Goal: Task Accomplishment & Management: Manage account settings

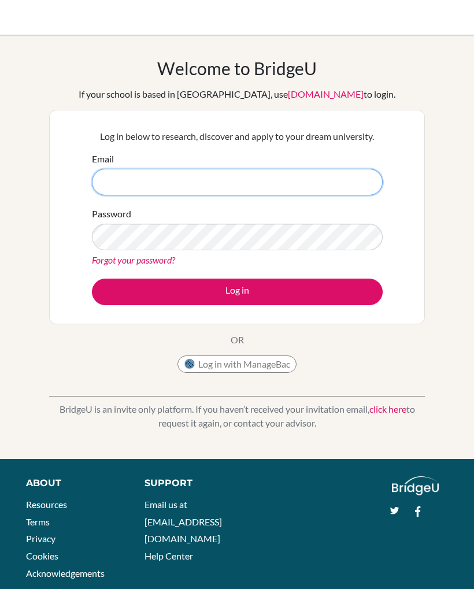
click at [142, 188] on input "Email" at bounding box center [237, 182] width 291 height 27
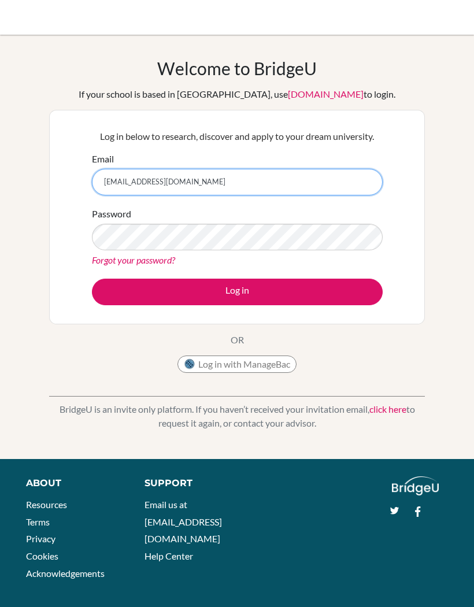
type input "[EMAIL_ADDRESS][DOMAIN_NAME]"
click at [121, 287] on button "Log in" at bounding box center [237, 292] width 291 height 27
click at [119, 280] on button "Log in" at bounding box center [237, 292] width 291 height 27
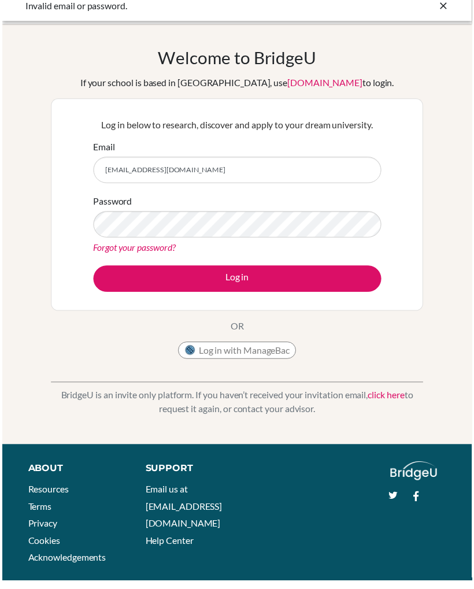
scroll to position [25, 0]
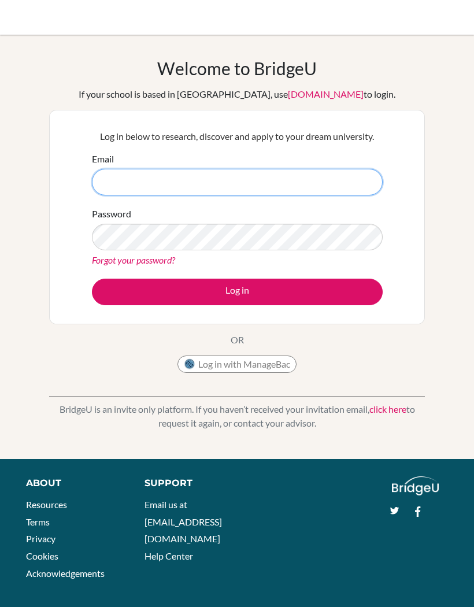
click at [334, 185] on input "Email" at bounding box center [237, 182] width 291 height 27
type input "2"
type input "[EMAIL_ADDRESS][DOMAIN_NAME]"
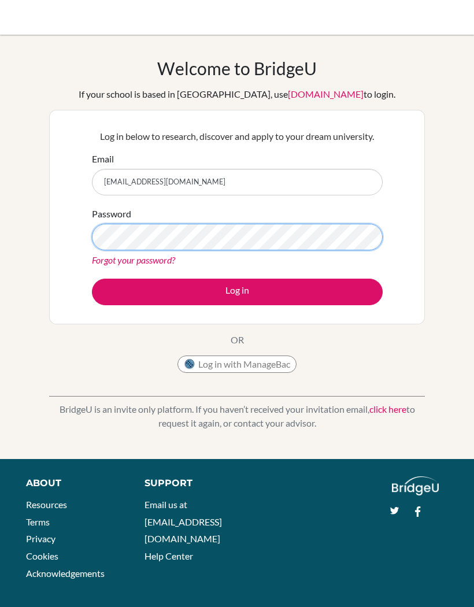
click at [237, 291] on button "Log in" at bounding box center [237, 292] width 291 height 27
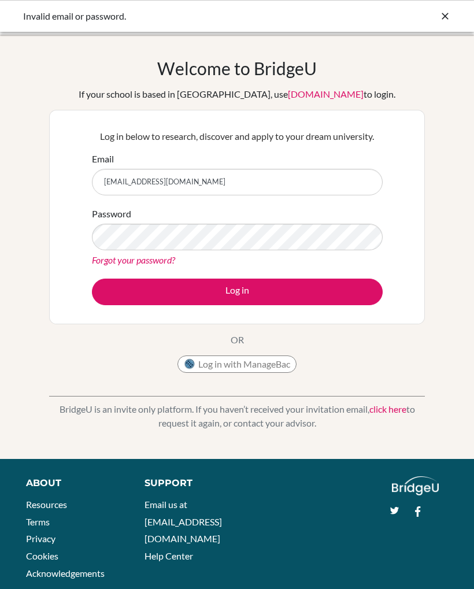
click at [117, 256] on link "Forgot your password?" at bounding box center [133, 259] width 83 height 11
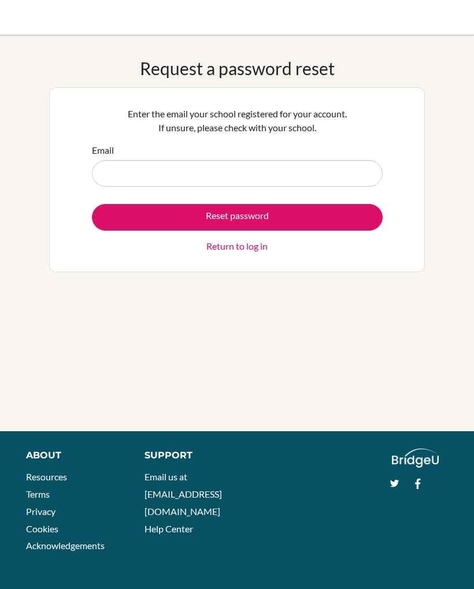
click at [307, 184] on input "Email" at bounding box center [237, 173] width 291 height 27
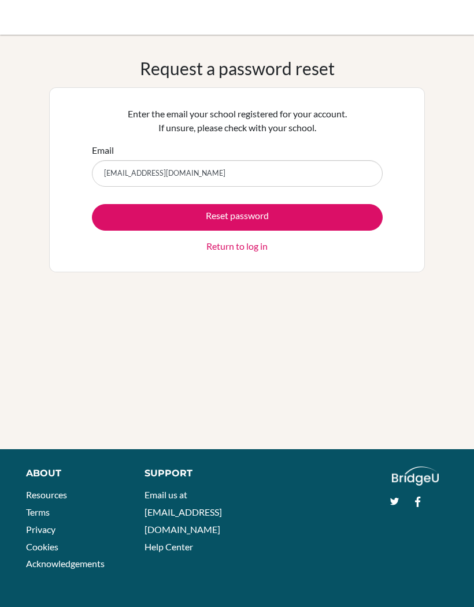
type input "[EMAIL_ADDRESS][DOMAIN_NAME]"
click at [103, 213] on button "Reset password" at bounding box center [237, 217] width 291 height 27
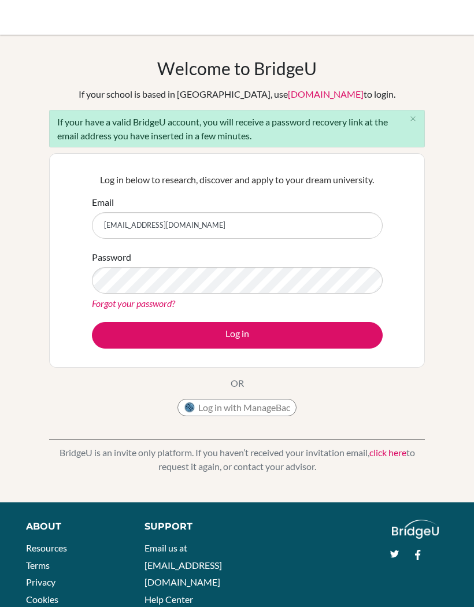
type input "[EMAIL_ADDRESS][DOMAIN_NAME]"
click at [119, 339] on button "Log in" at bounding box center [237, 335] width 291 height 27
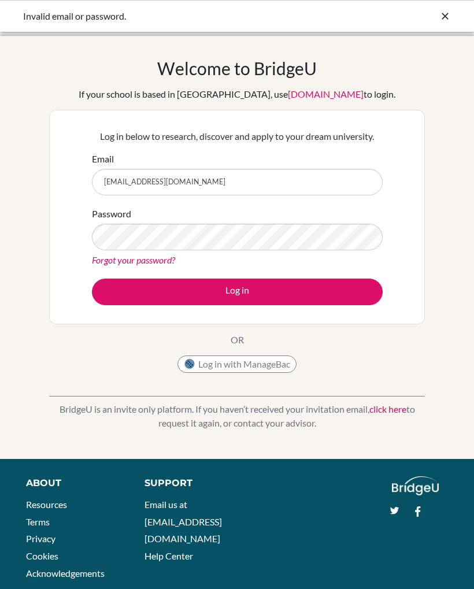
click at [117, 264] on link "Forgot your password?" at bounding box center [133, 259] width 83 height 11
click at [108, 260] on link "Forgot your password?" at bounding box center [133, 259] width 83 height 11
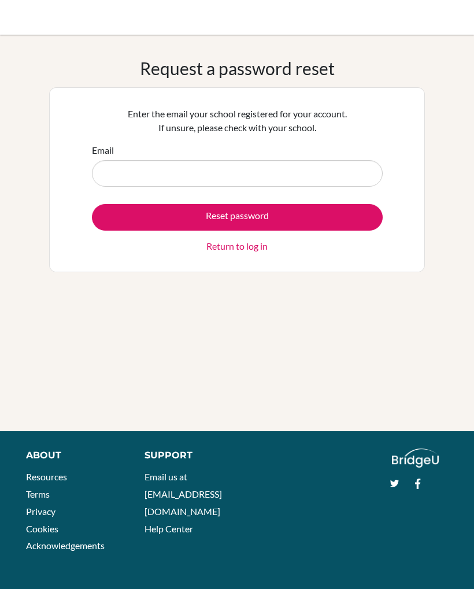
click at [116, 216] on button "Reset password" at bounding box center [237, 217] width 291 height 27
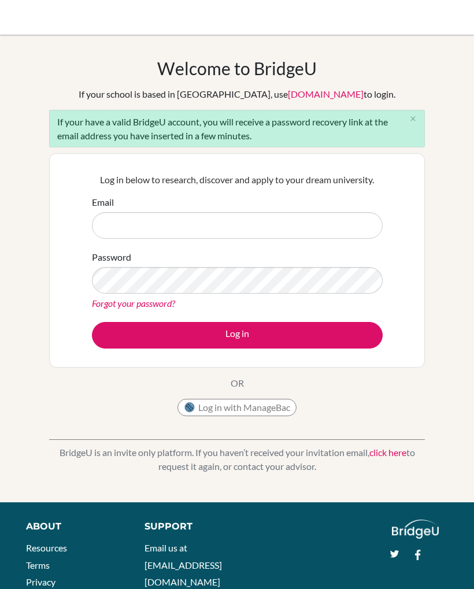
click at [124, 238] on input "Email" at bounding box center [237, 225] width 291 height 27
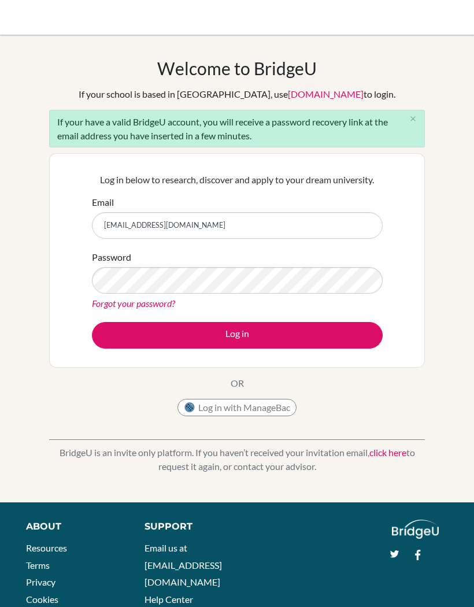
type input "[EMAIL_ADDRESS][DOMAIN_NAME]"
click at [123, 335] on button "Log in" at bounding box center [237, 335] width 291 height 27
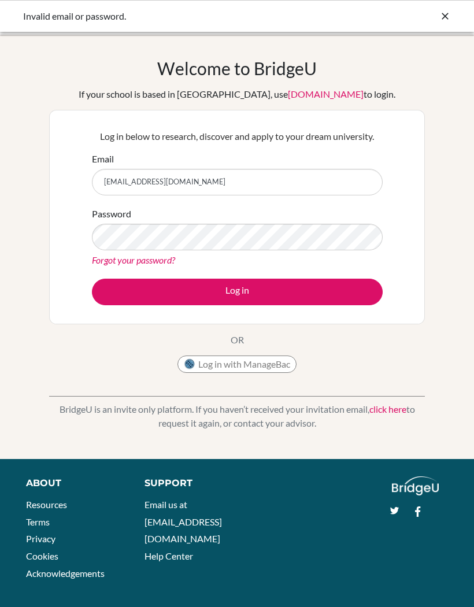
click at [128, 291] on button "Log in" at bounding box center [237, 292] width 291 height 27
click at [346, 295] on button "Log in" at bounding box center [237, 292] width 291 height 27
click at [123, 260] on link "Forgot your password?" at bounding box center [133, 259] width 83 height 11
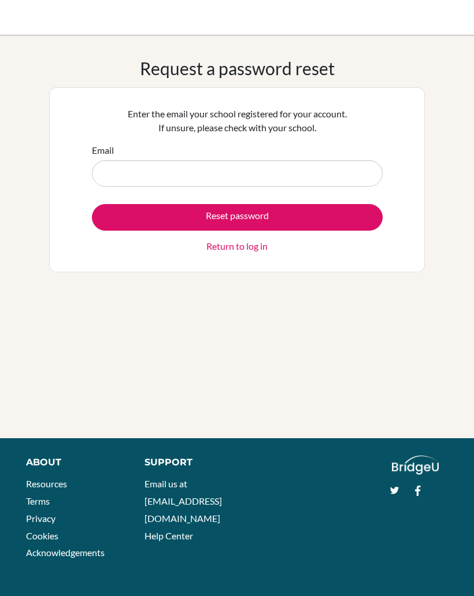
click at [112, 165] on input "Email" at bounding box center [237, 173] width 291 height 27
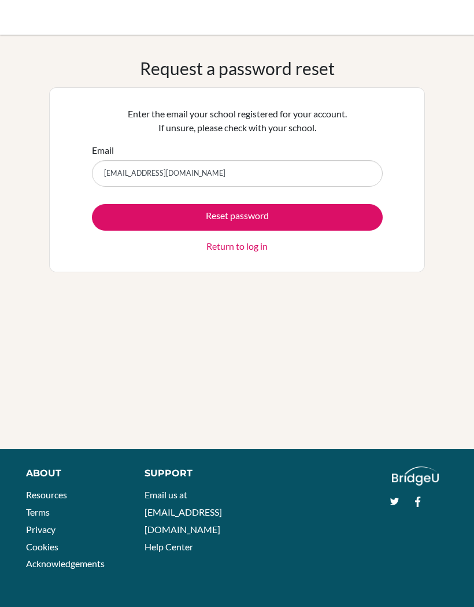
type input "[EMAIL_ADDRESS][DOMAIN_NAME]"
click at [121, 220] on button "Reset password" at bounding box center [237, 217] width 291 height 27
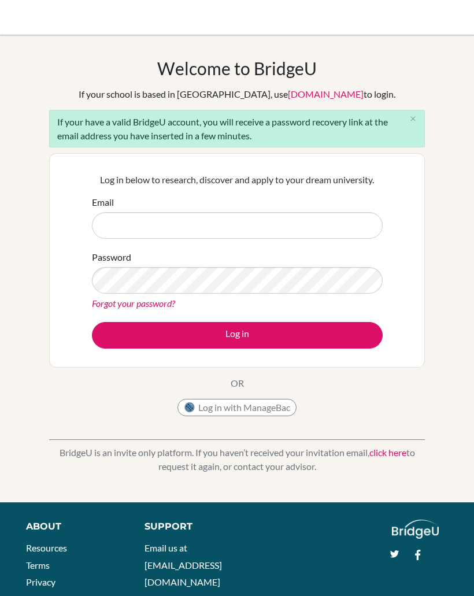
click at [130, 224] on input "Email" at bounding box center [237, 225] width 291 height 27
type input "[EMAIL_ADDRESS][DOMAIN_NAME]"
click at [171, 298] on link "Forgot your password?" at bounding box center [133, 303] width 83 height 11
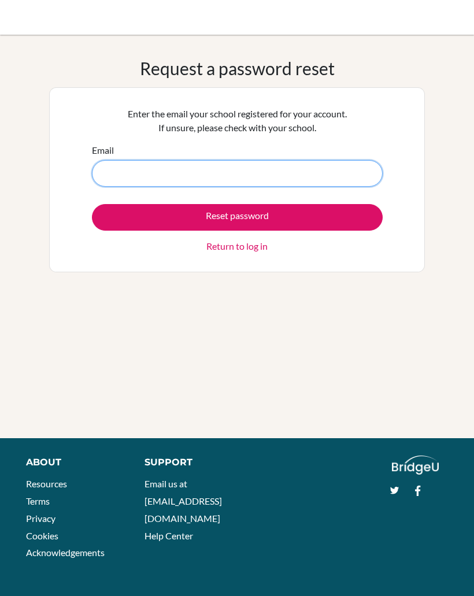
click at [110, 176] on input "Email" at bounding box center [237, 173] width 291 height 27
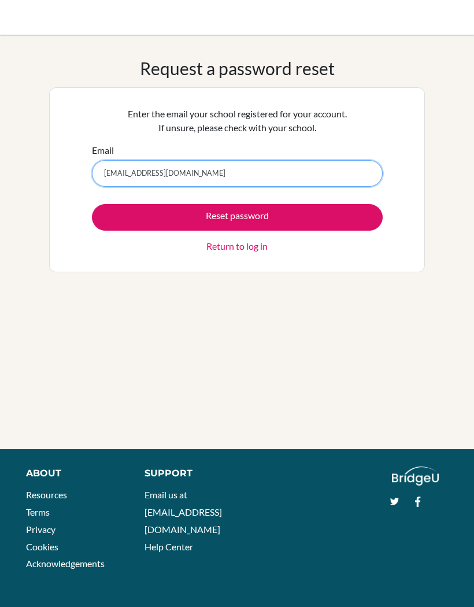
type input "[EMAIL_ADDRESS][DOMAIN_NAME]"
click at [124, 221] on button "Reset password" at bounding box center [237, 217] width 291 height 27
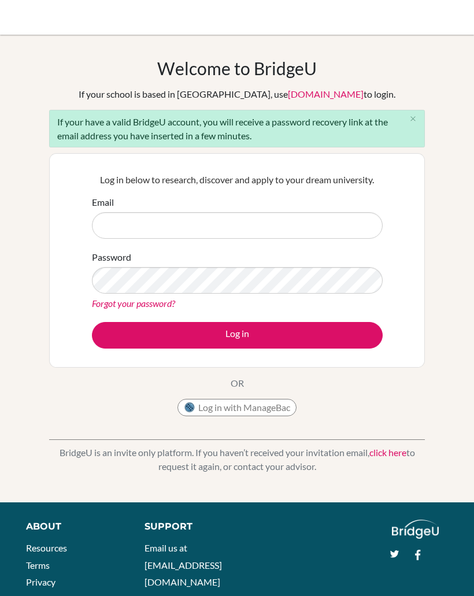
click at [149, 217] on input "Email" at bounding box center [237, 225] width 291 height 27
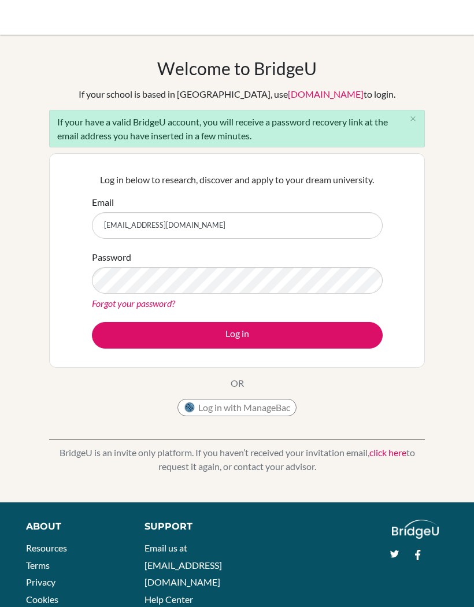
type input "[EMAIL_ADDRESS][DOMAIN_NAME]"
click at [142, 327] on button "Log in" at bounding box center [237, 335] width 291 height 27
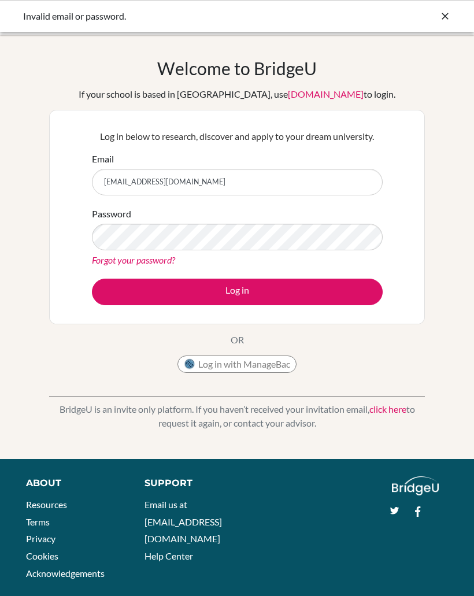
click at [298, 90] on link "[DOMAIN_NAME]" at bounding box center [326, 93] width 76 height 11
click at [295, 99] on link "[DOMAIN_NAME]" at bounding box center [326, 93] width 76 height 11
